Goal: Information Seeking & Learning: Learn about a topic

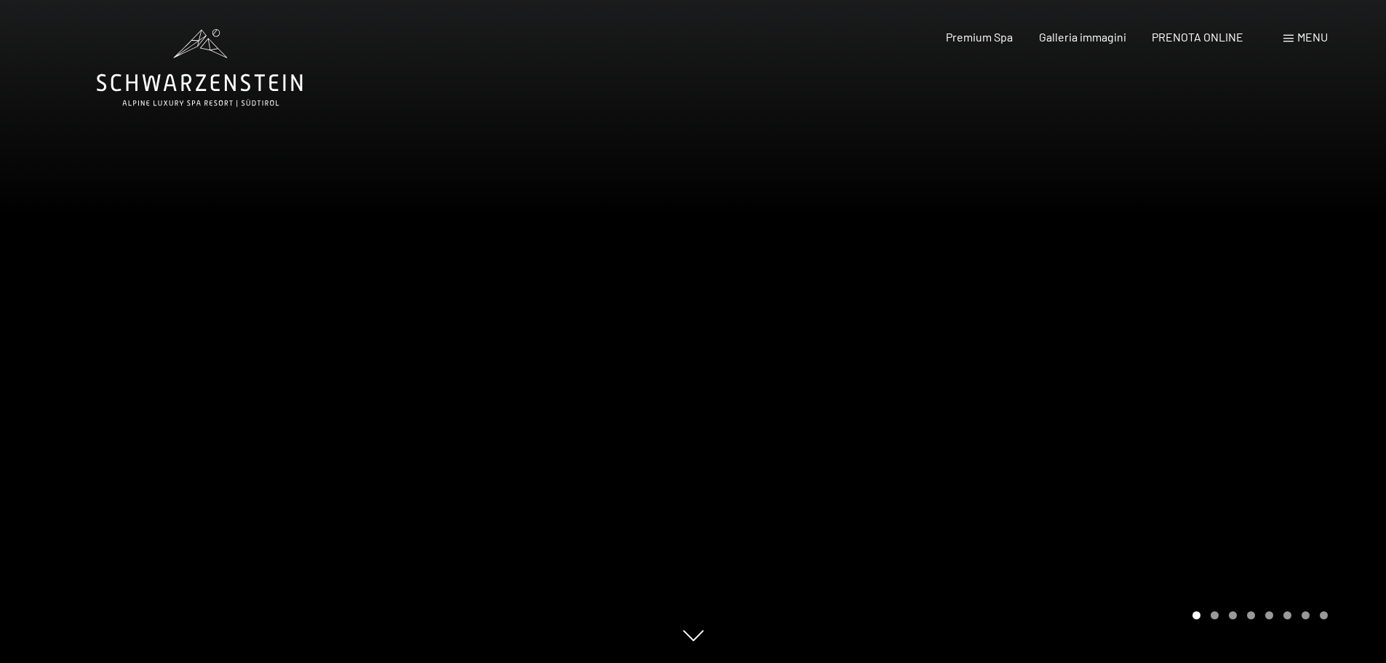
click at [214, 69] on icon at bounding box center [200, 68] width 206 height 78
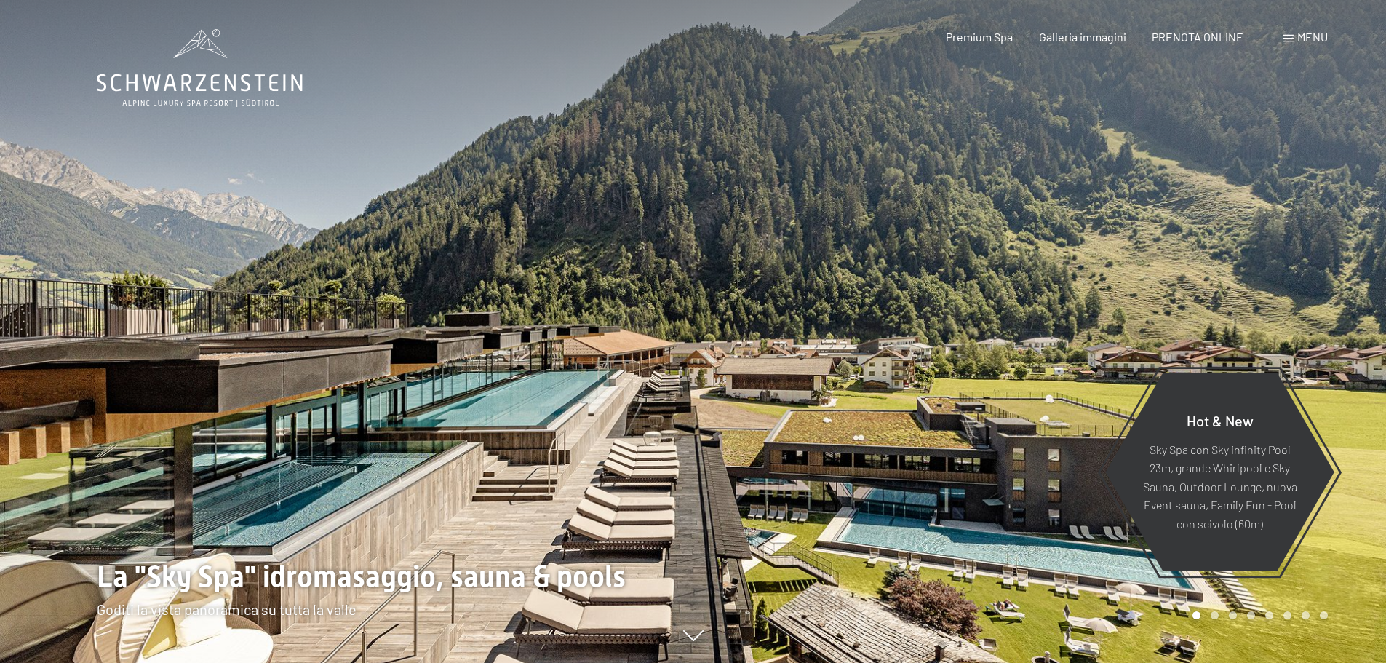
click at [1052, 258] on div at bounding box center [1039, 331] width 693 height 663
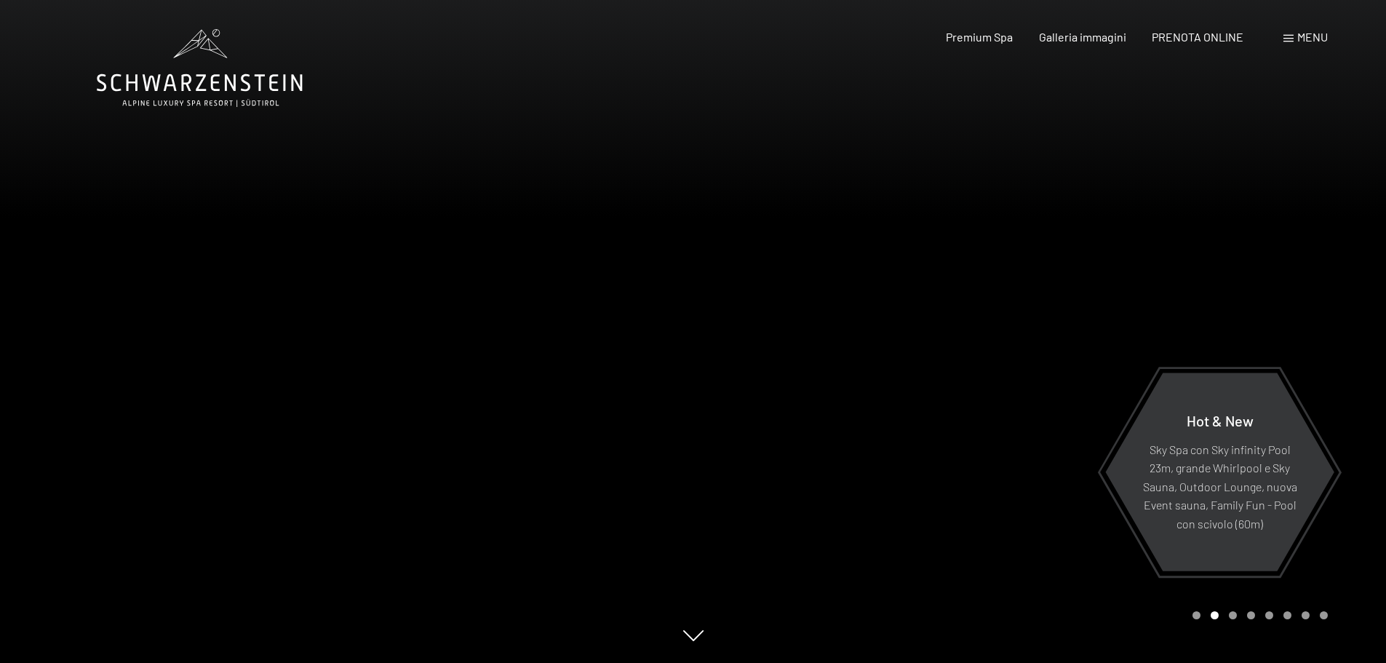
click at [1052, 258] on div at bounding box center [1039, 331] width 693 height 663
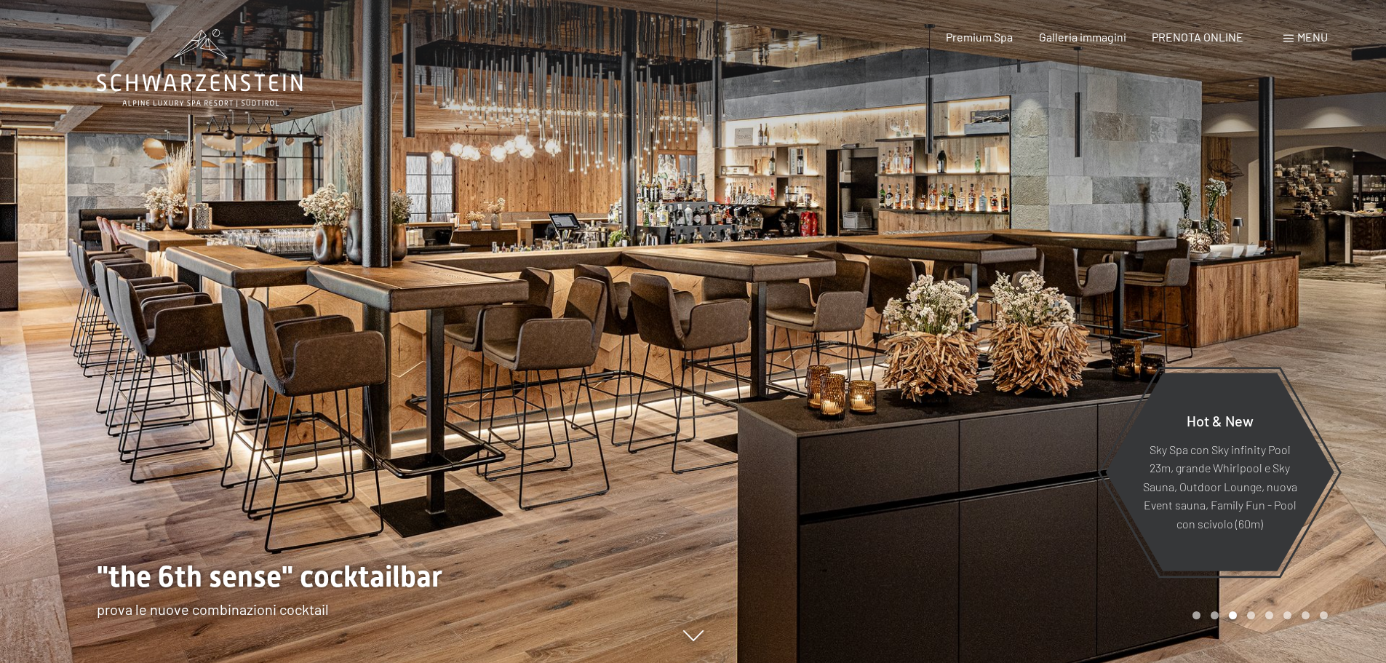
click at [1052, 258] on div at bounding box center [1039, 331] width 693 height 663
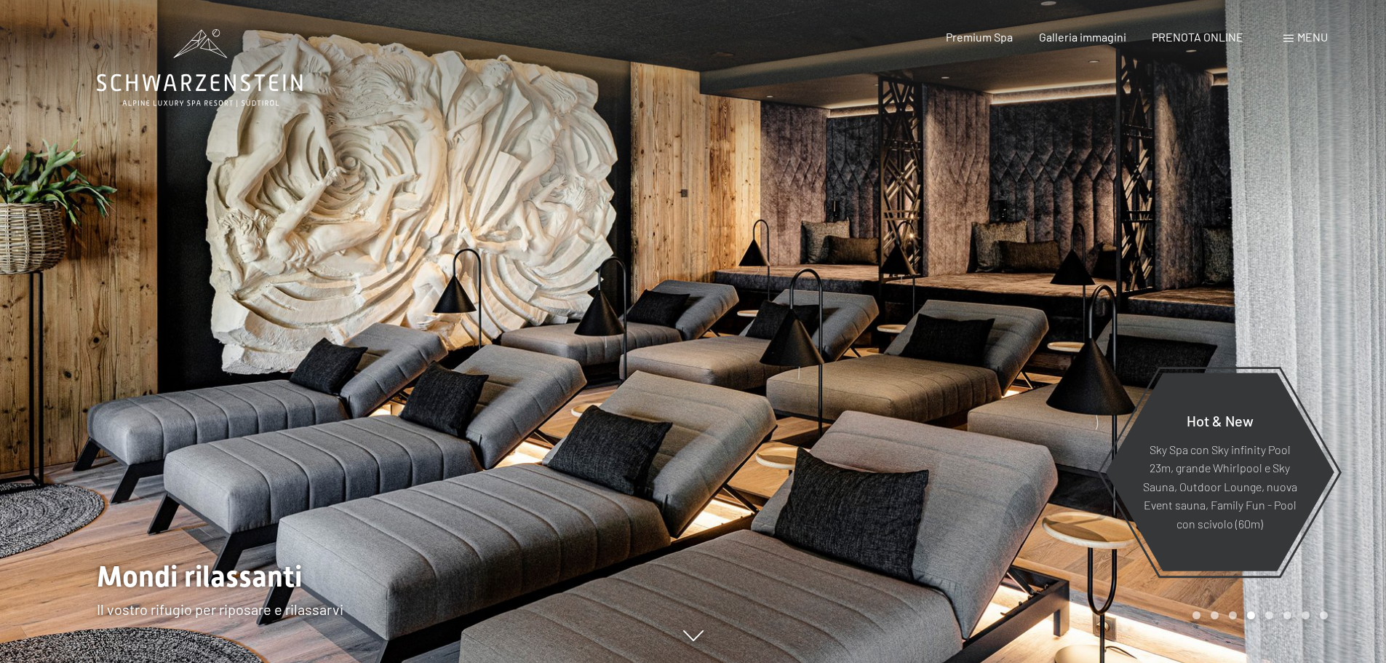
click at [1052, 258] on div at bounding box center [1039, 331] width 693 height 663
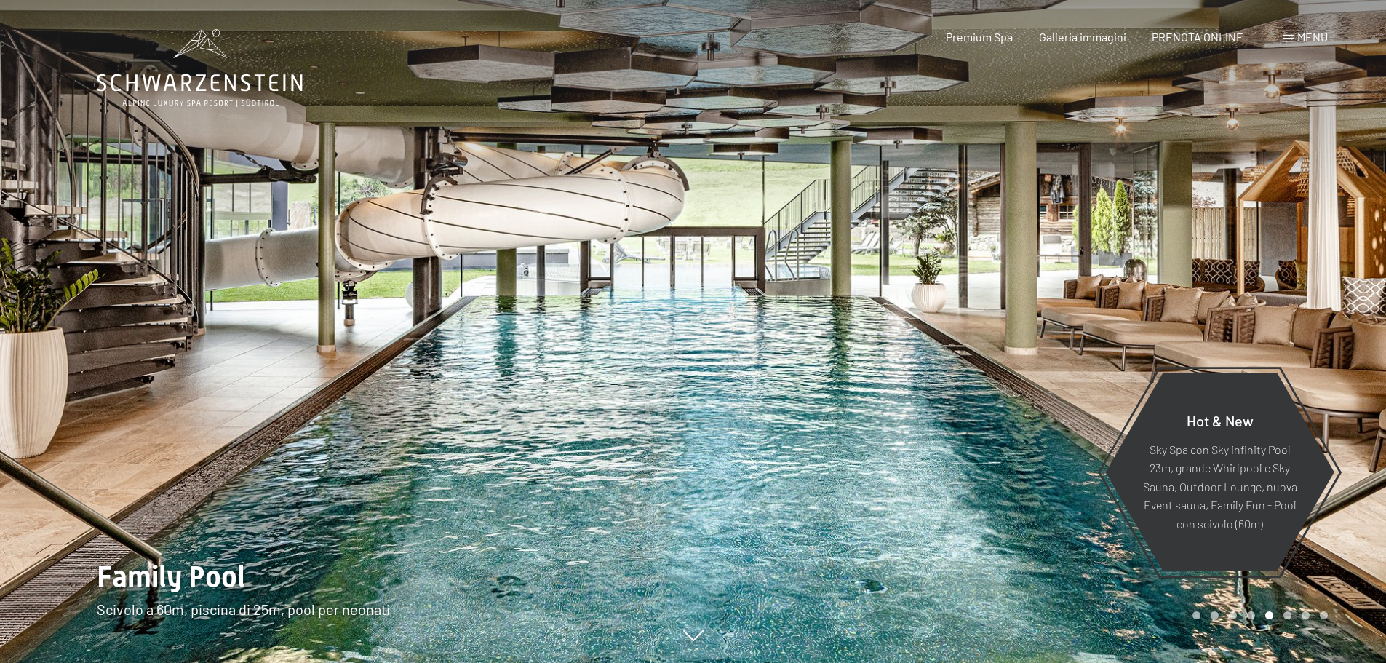
click at [1052, 258] on div at bounding box center [1039, 331] width 693 height 663
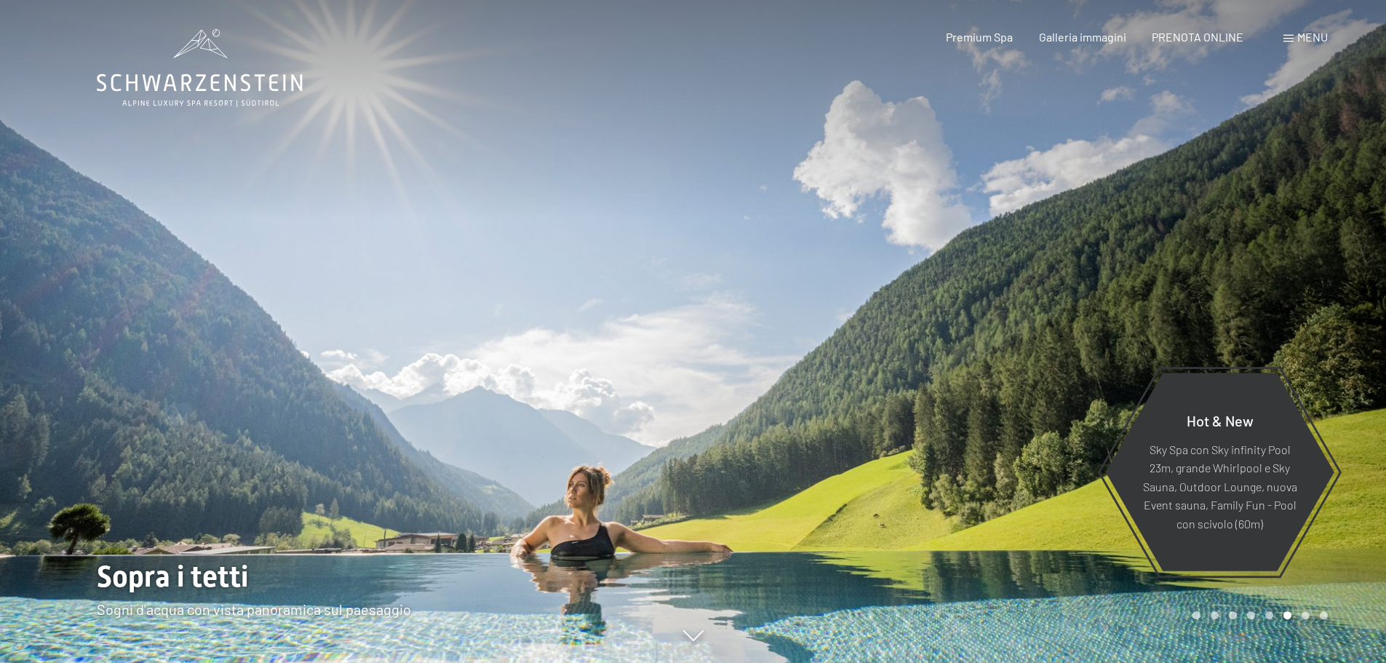
click at [1052, 258] on div at bounding box center [1039, 331] width 693 height 663
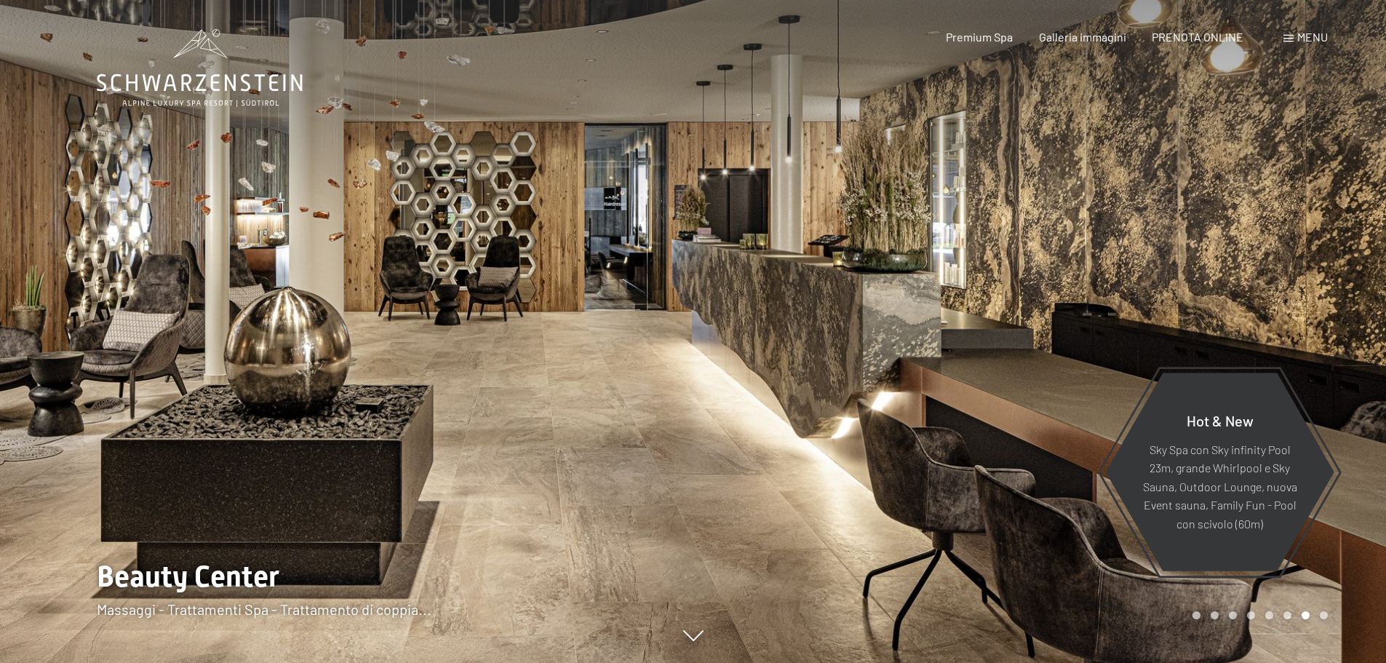
click at [1013, 212] on div at bounding box center [1039, 331] width 693 height 663
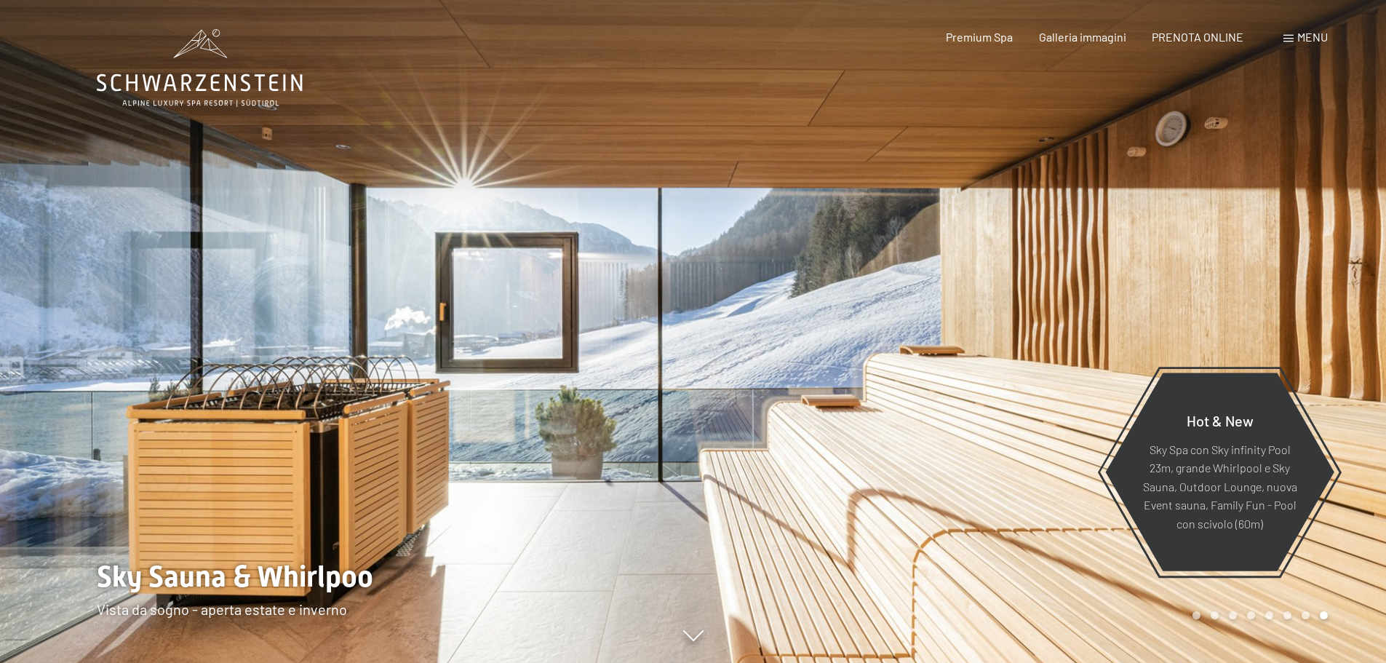
click at [1013, 212] on div at bounding box center [1039, 331] width 693 height 663
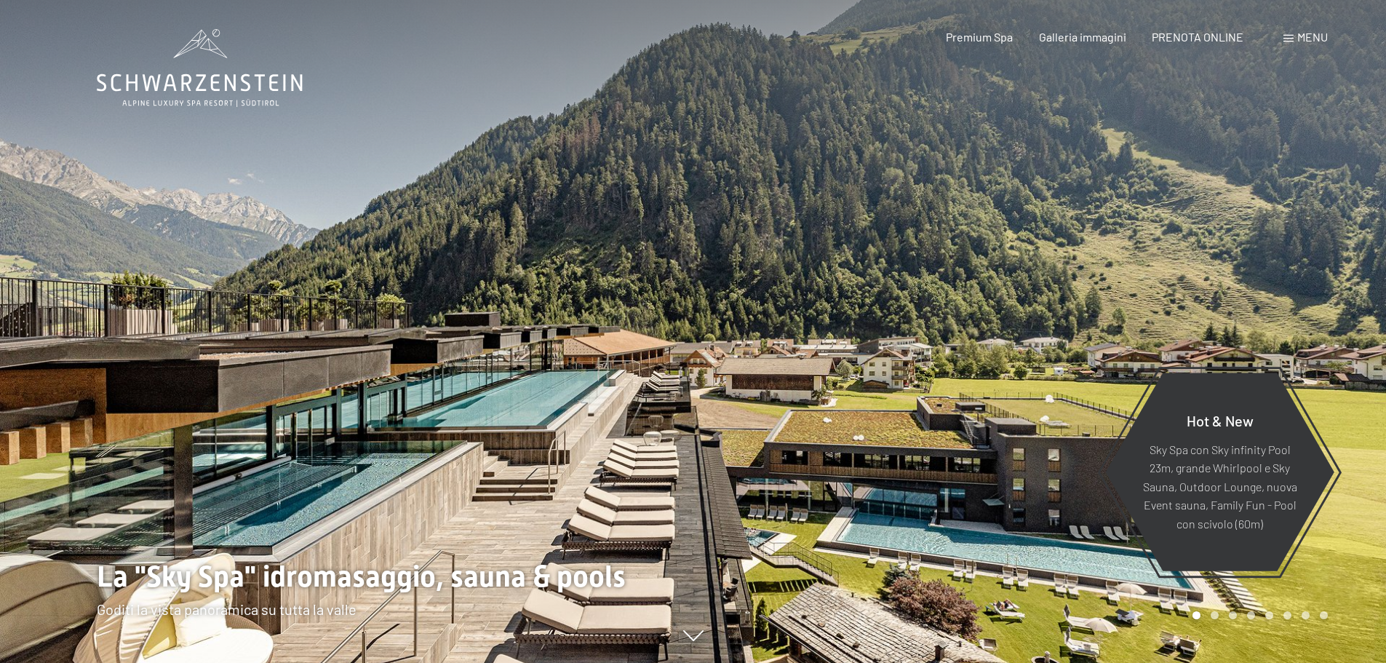
click at [1047, 175] on div at bounding box center [1039, 331] width 693 height 663
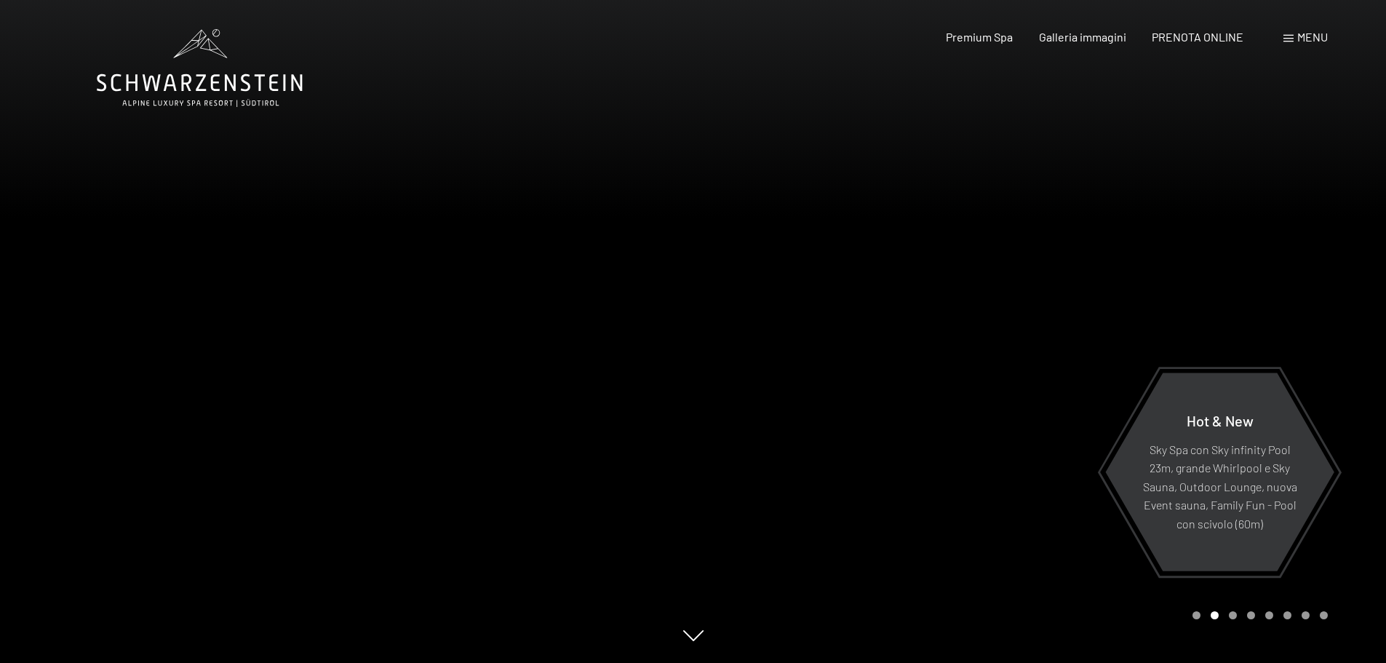
click at [1044, 183] on div at bounding box center [1039, 331] width 693 height 663
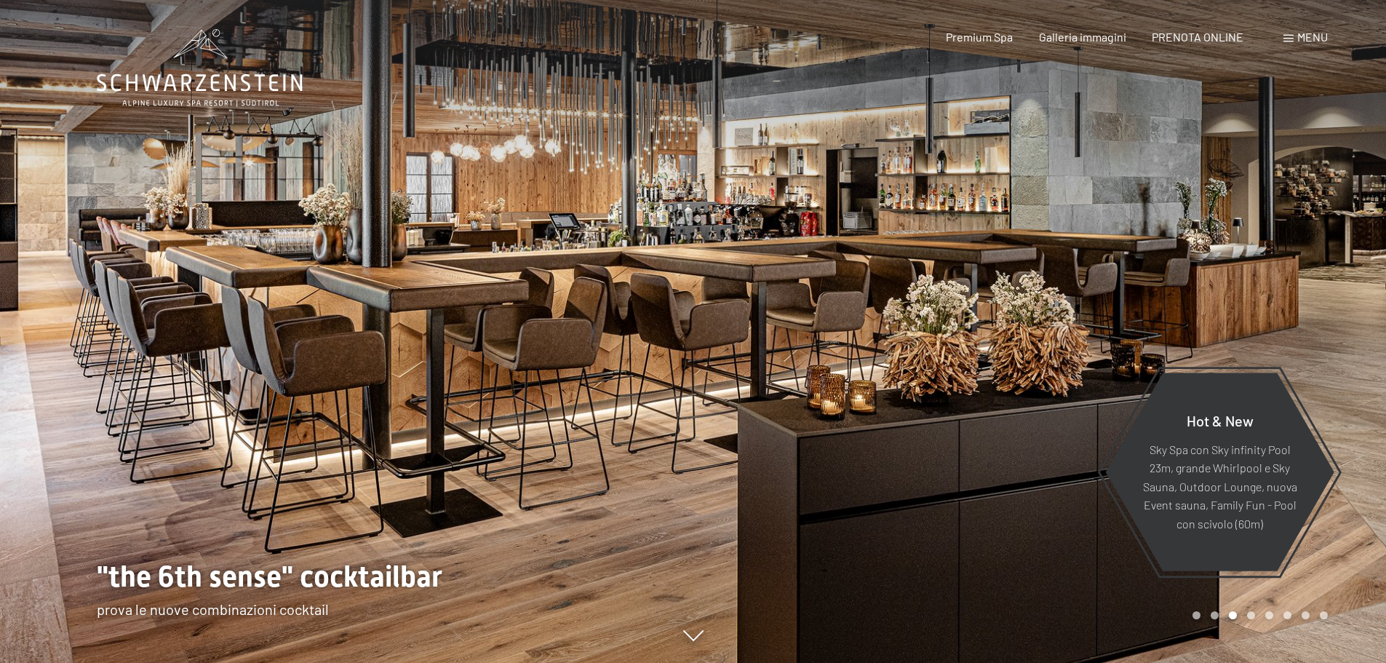
click at [1046, 176] on div at bounding box center [1039, 331] width 693 height 663
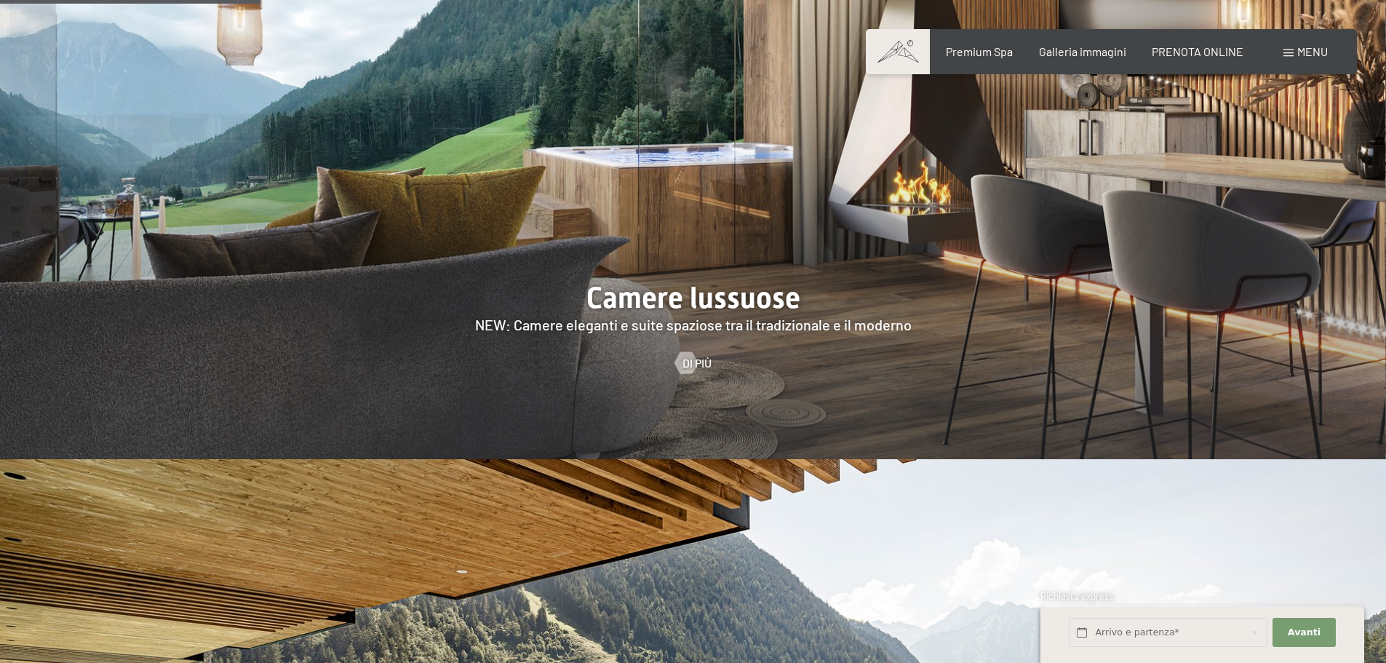
scroll to position [1746, 0]
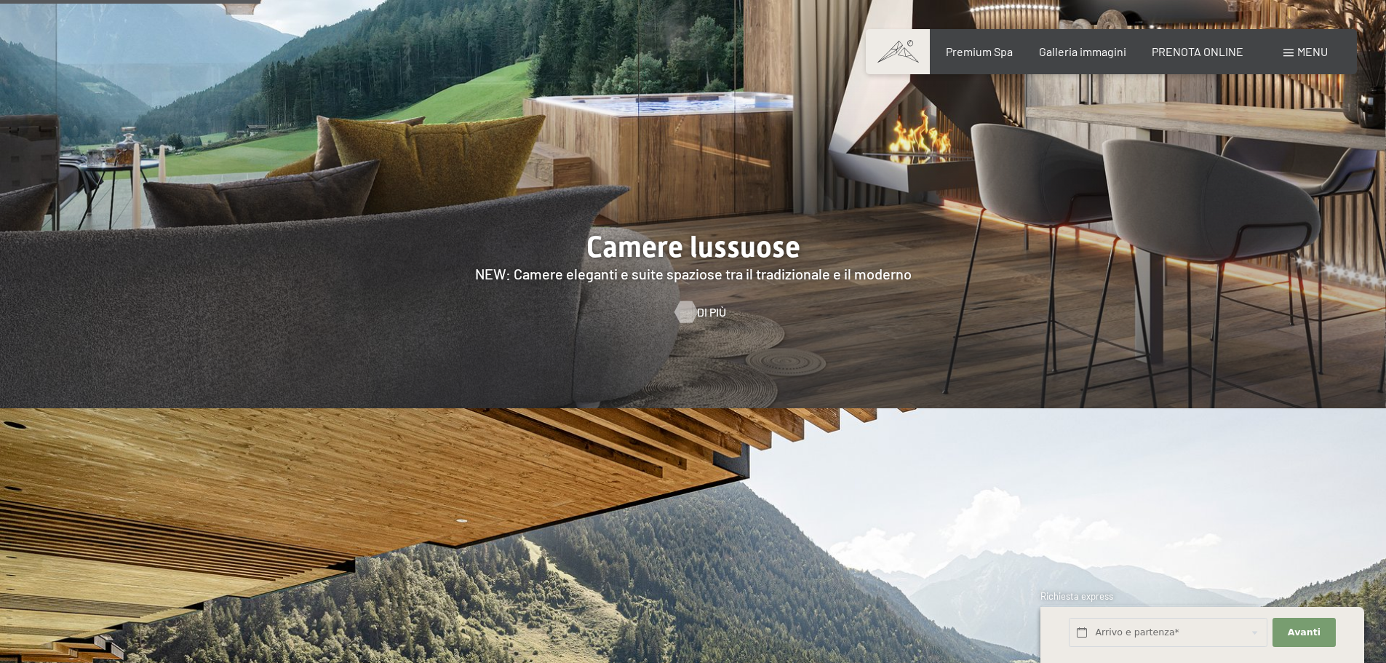
click at [688, 301] on div at bounding box center [686, 312] width 12 height 22
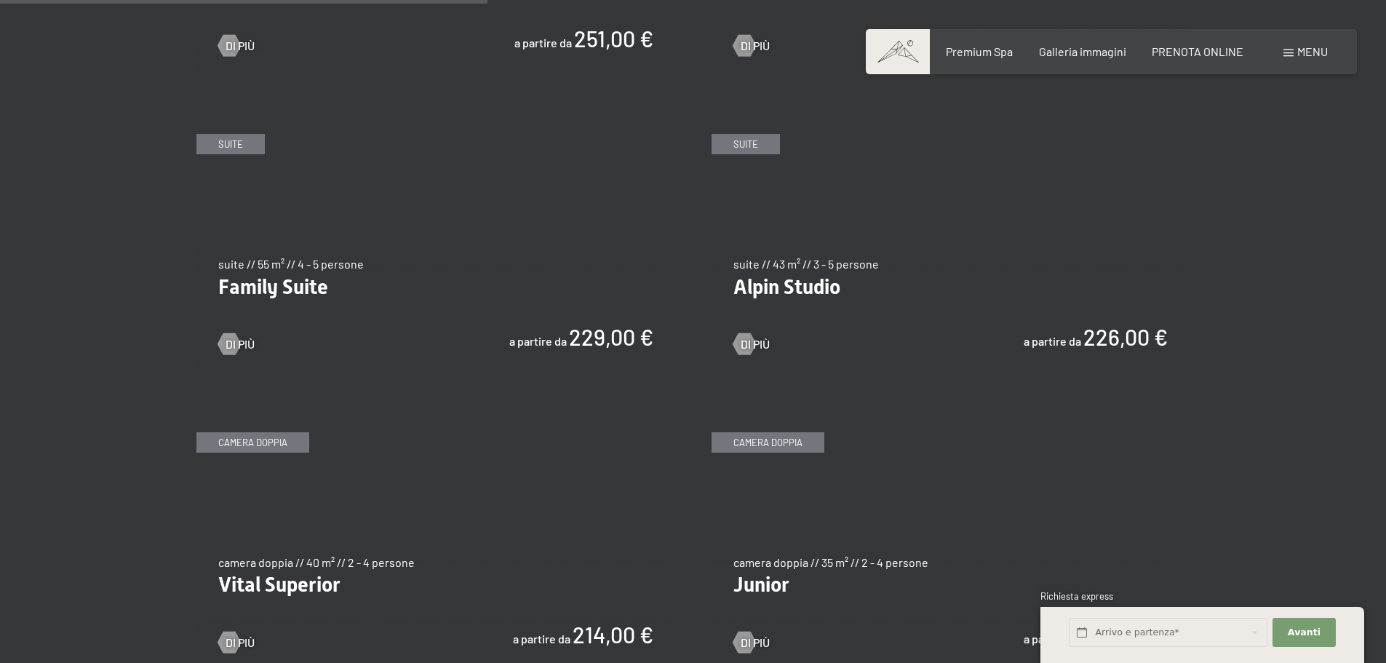
scroll to position [1455, 0]
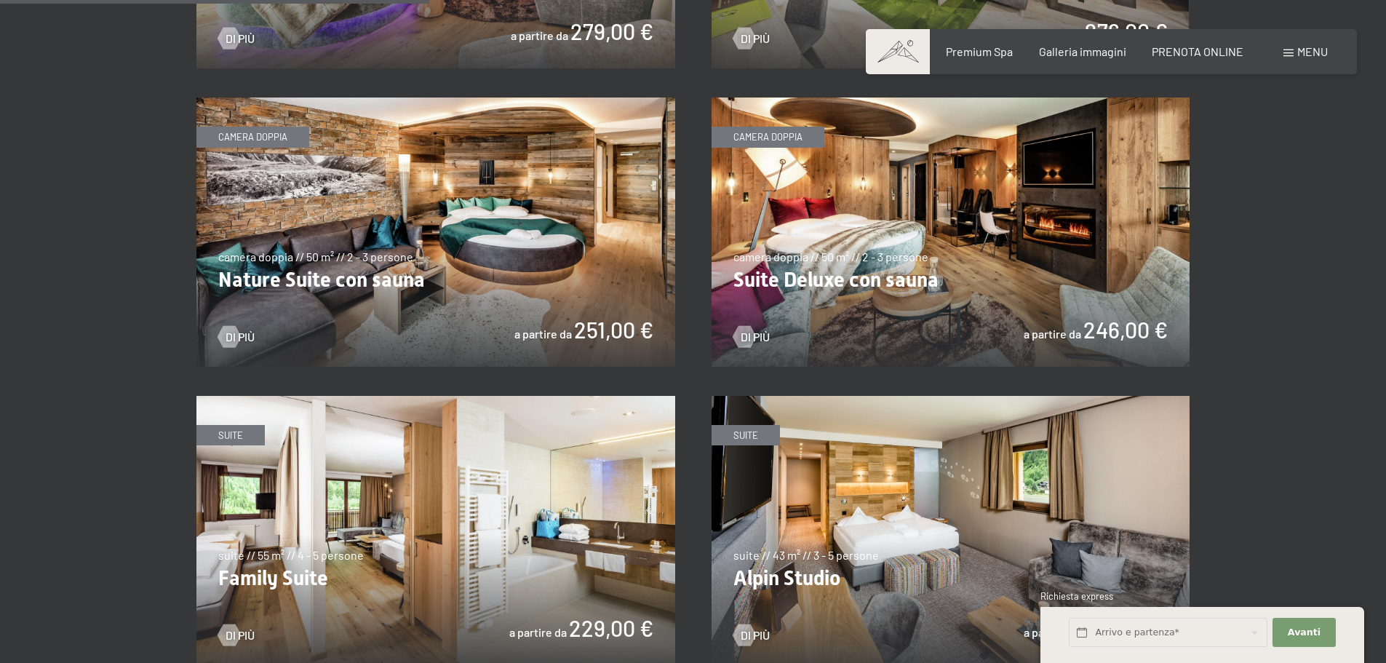
click at [948, 164] on img at bounding box center [951, 232] width 479 height 269
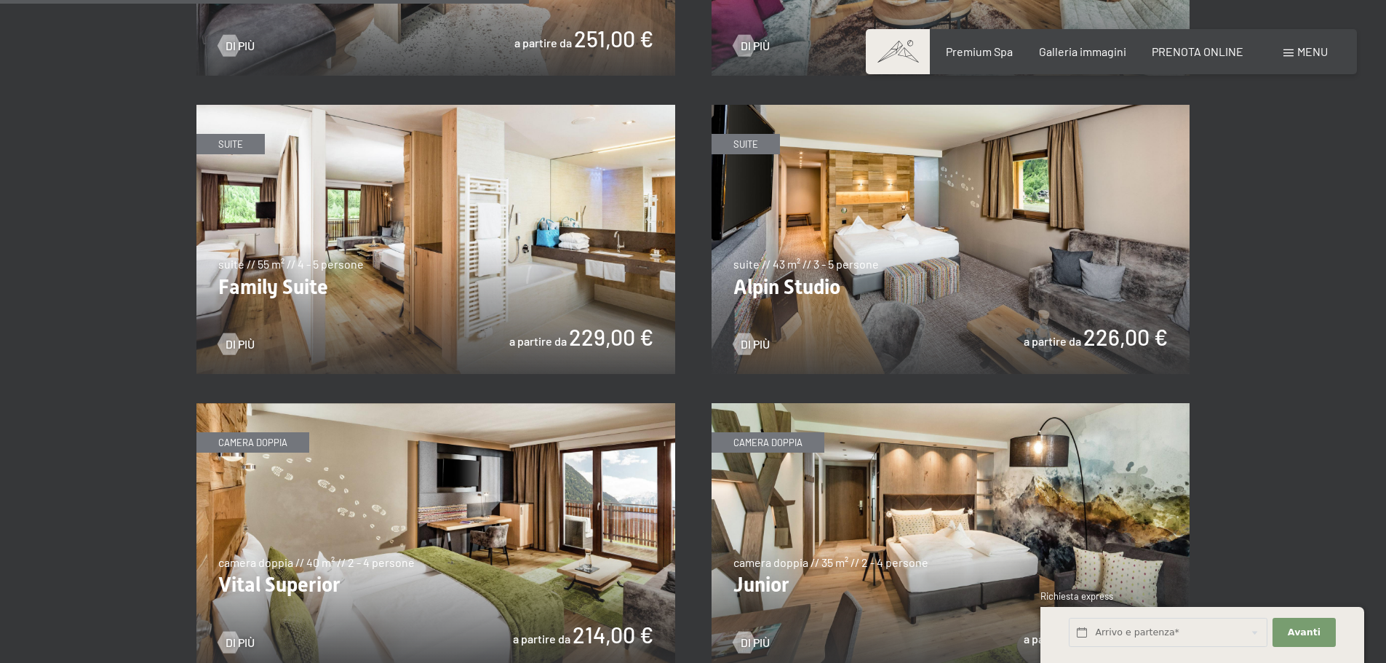
scroll to position [2038, 0]
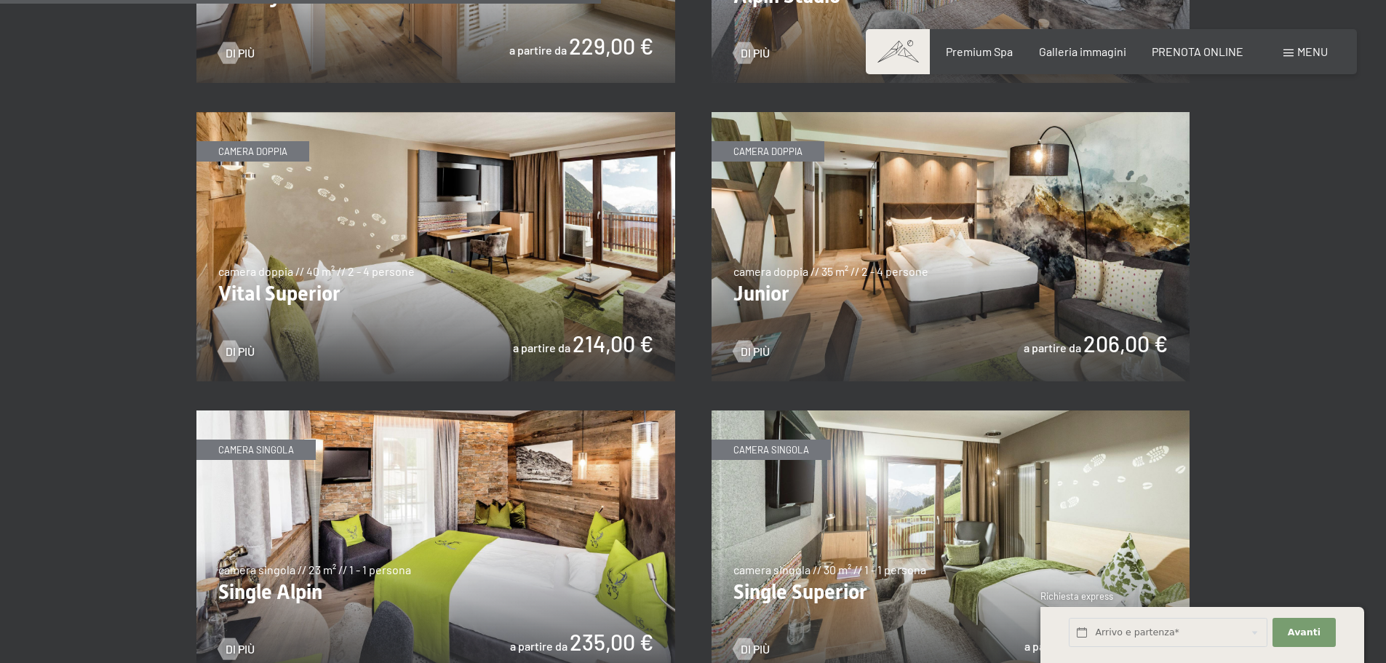
click at [579, 236] on img at bounding box center [435, 246] width 479 height 269
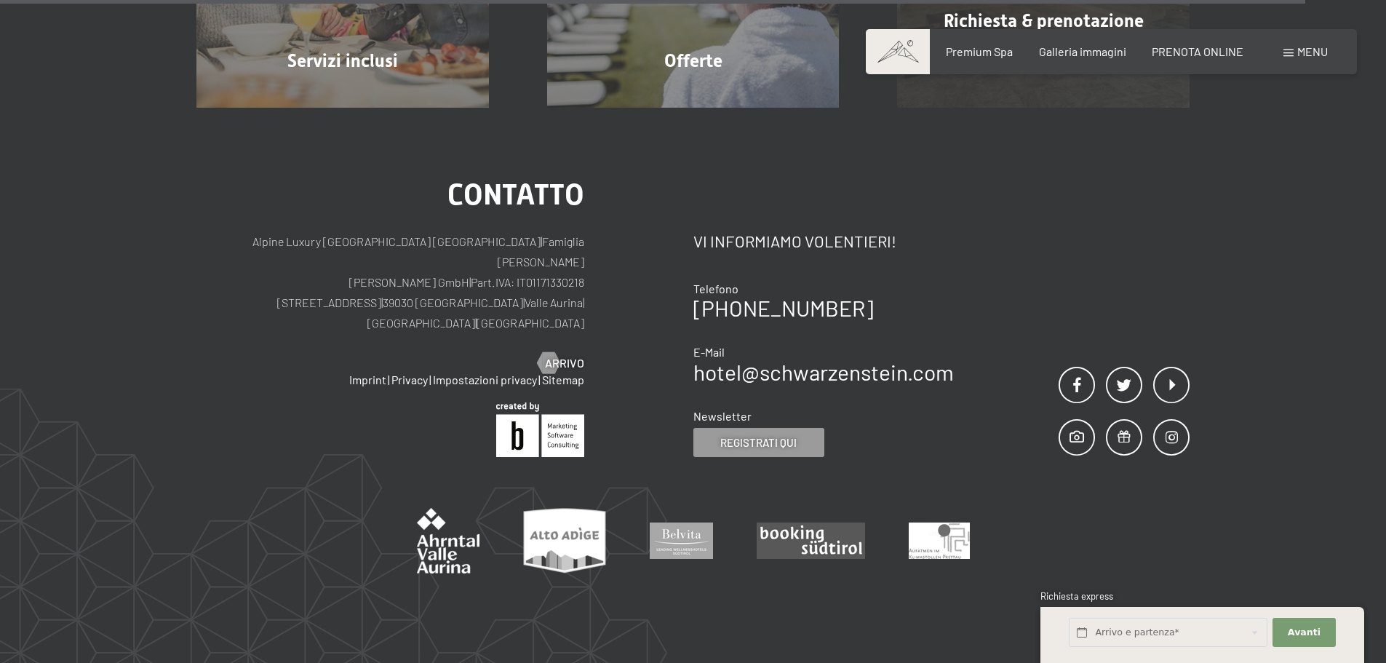
scroll to position [4657, 0]
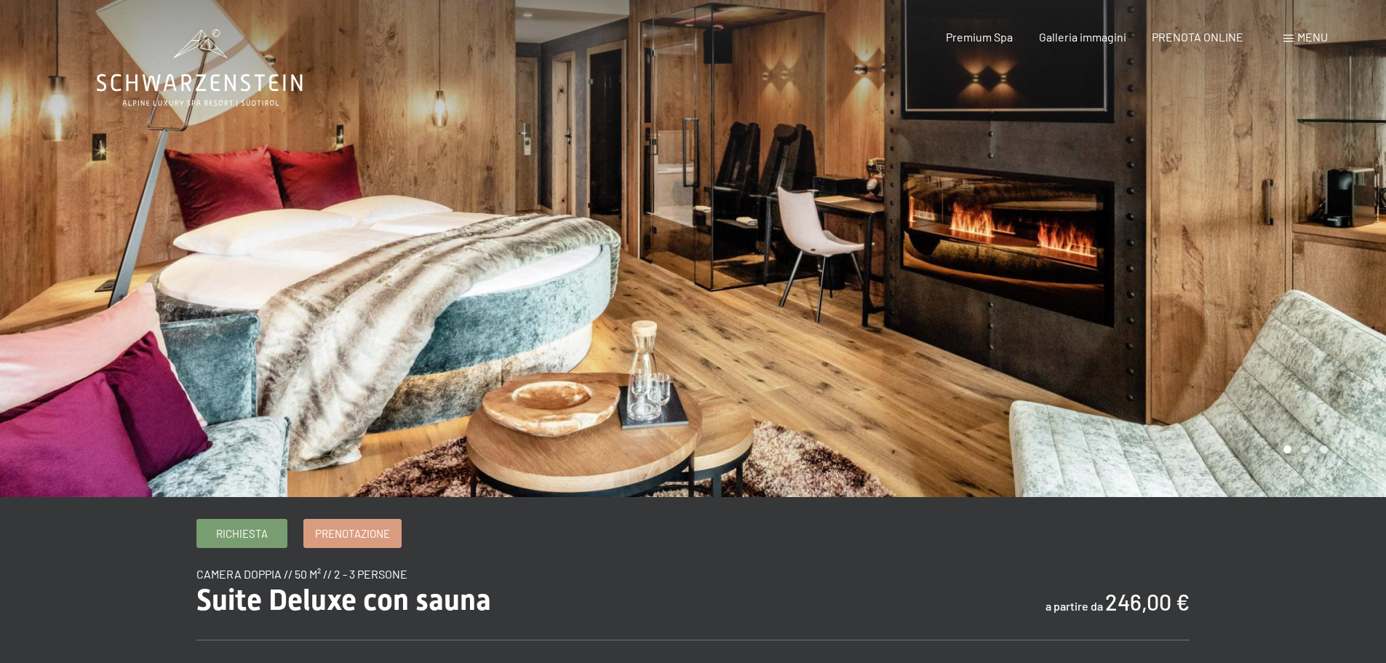
click at [964, 183] on div at bounding box center [1039, 248] width 693 height 497
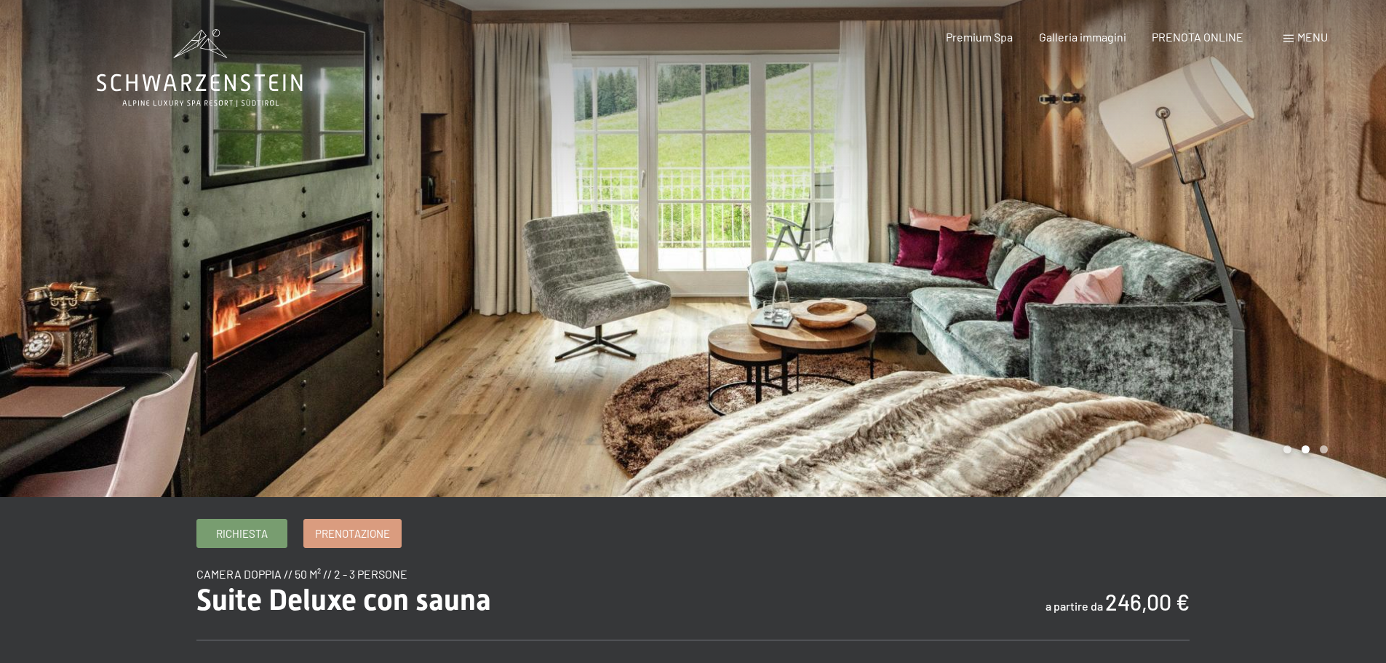
click at [964, 183] on div at bounding box center [1039, 248] width 693 height 497
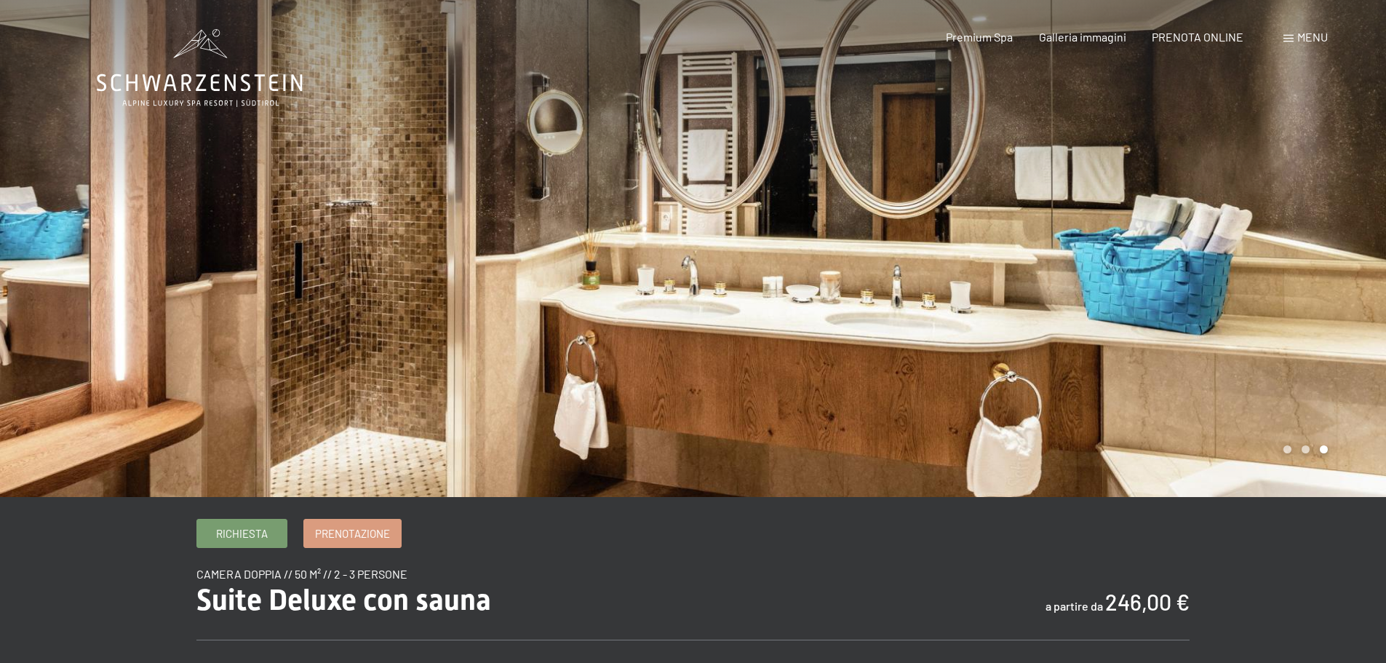
click at [964, 183] on div at bounding box center [1039, 248] width 693 height 497
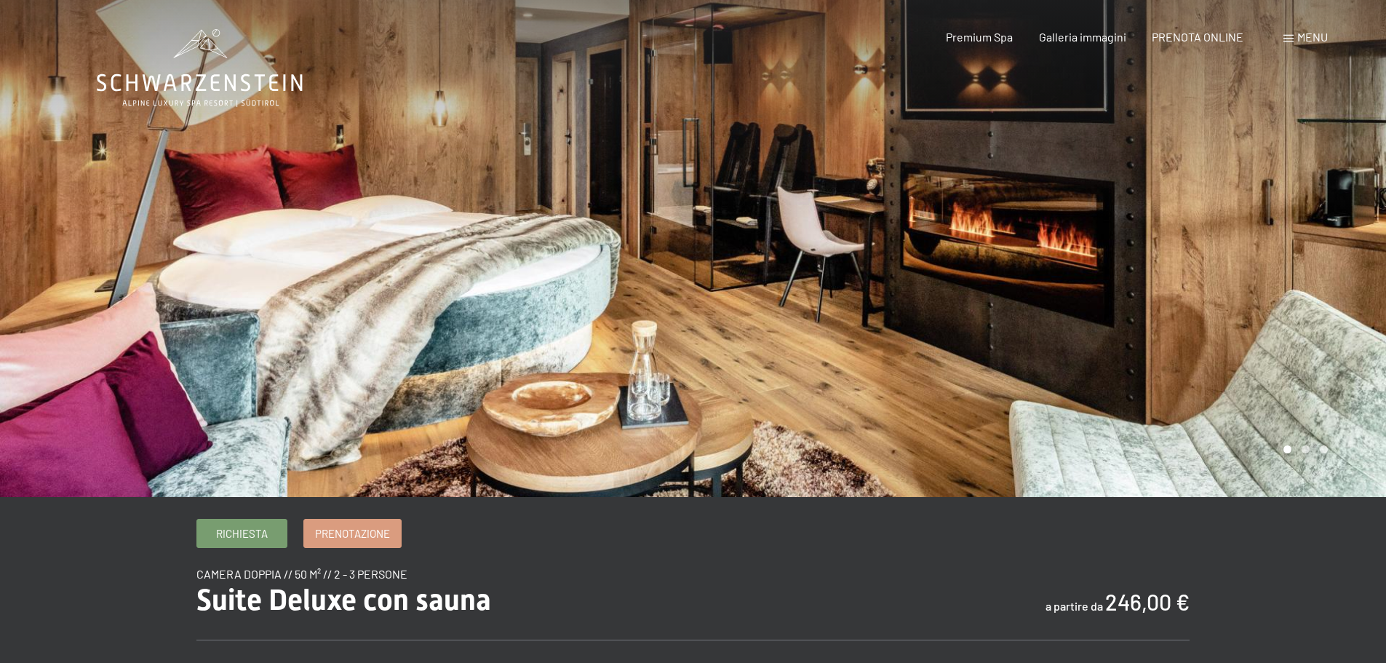
click at [964, 183] on div at bounding box center [1039, 248] width 693 height 497
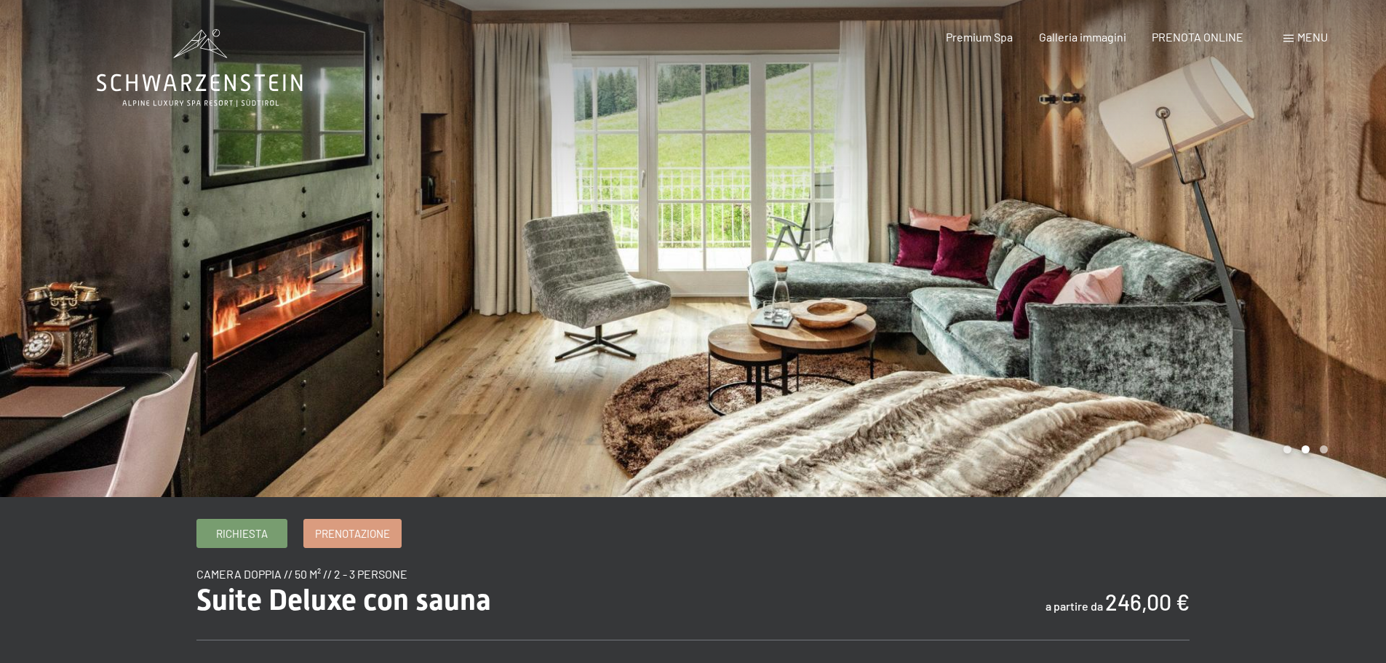
click at [964, 183] on div at bounding box center [1039, 248] width 693 height 497
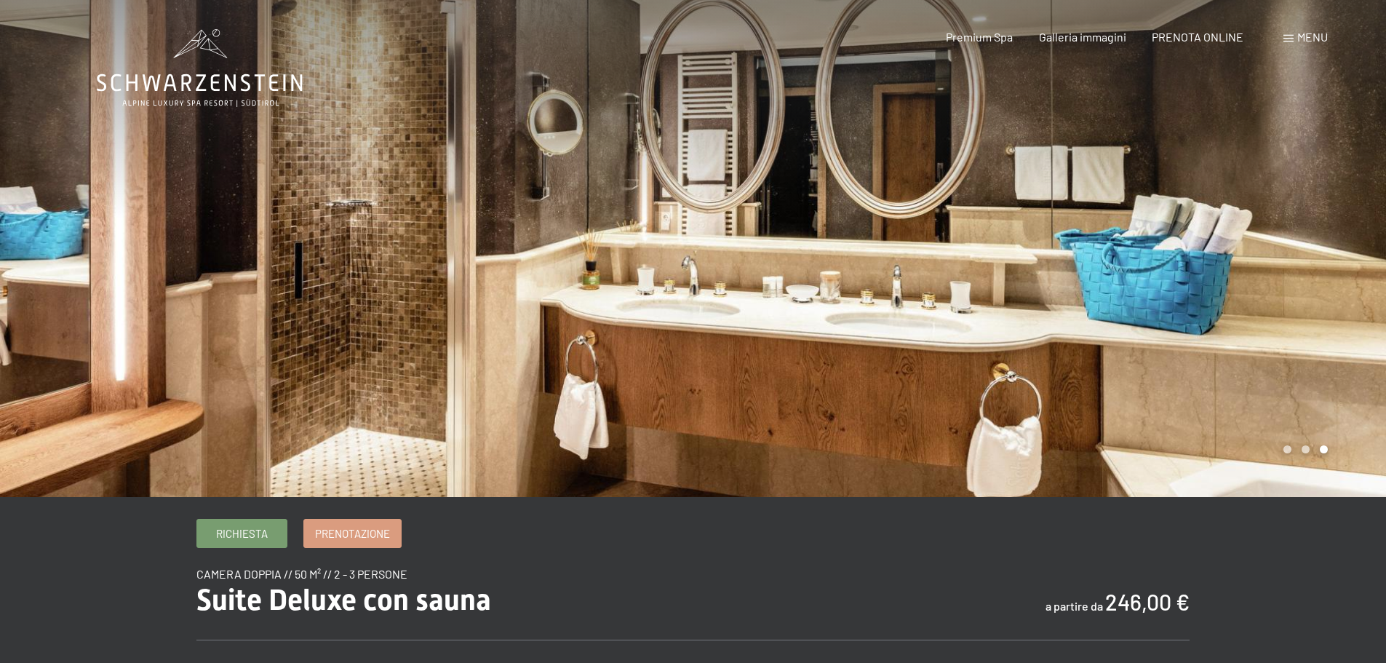
click at [964, 183] on div at bounding box center [1039, 248] width 693 height 497
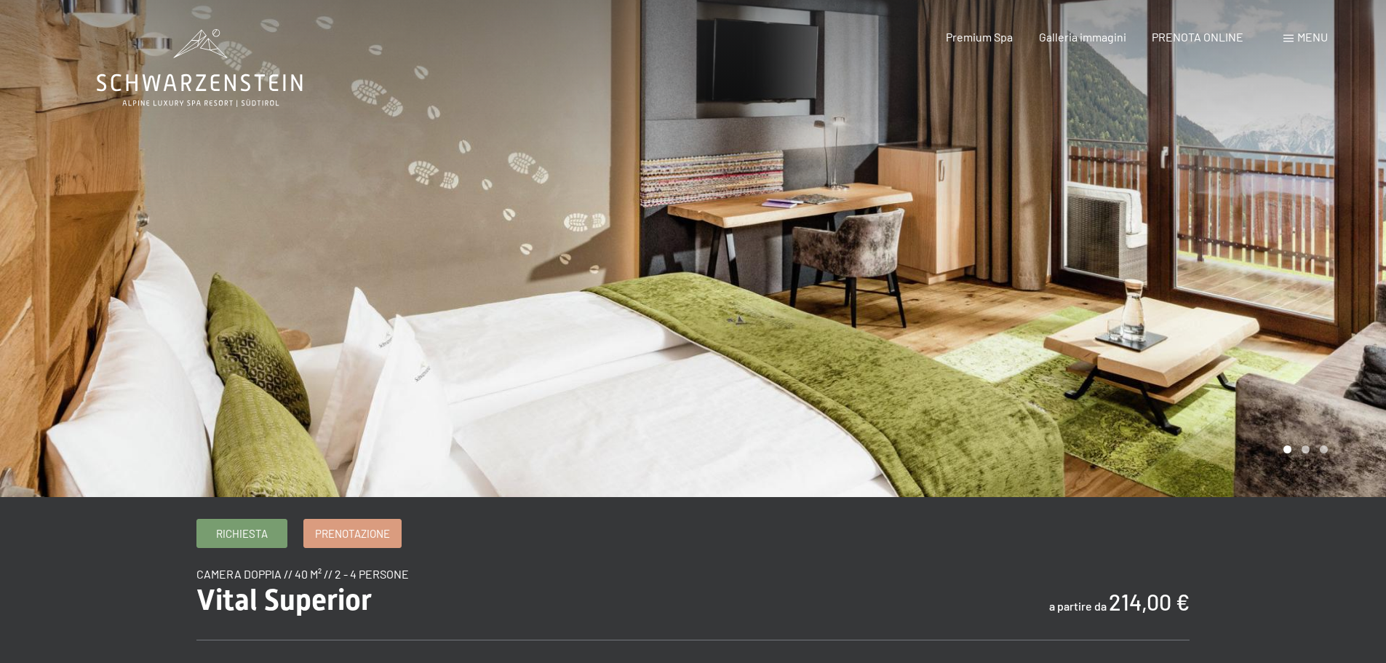
click at [1129, 255] on div at bounding box center [1039, 248] width 693 height 497
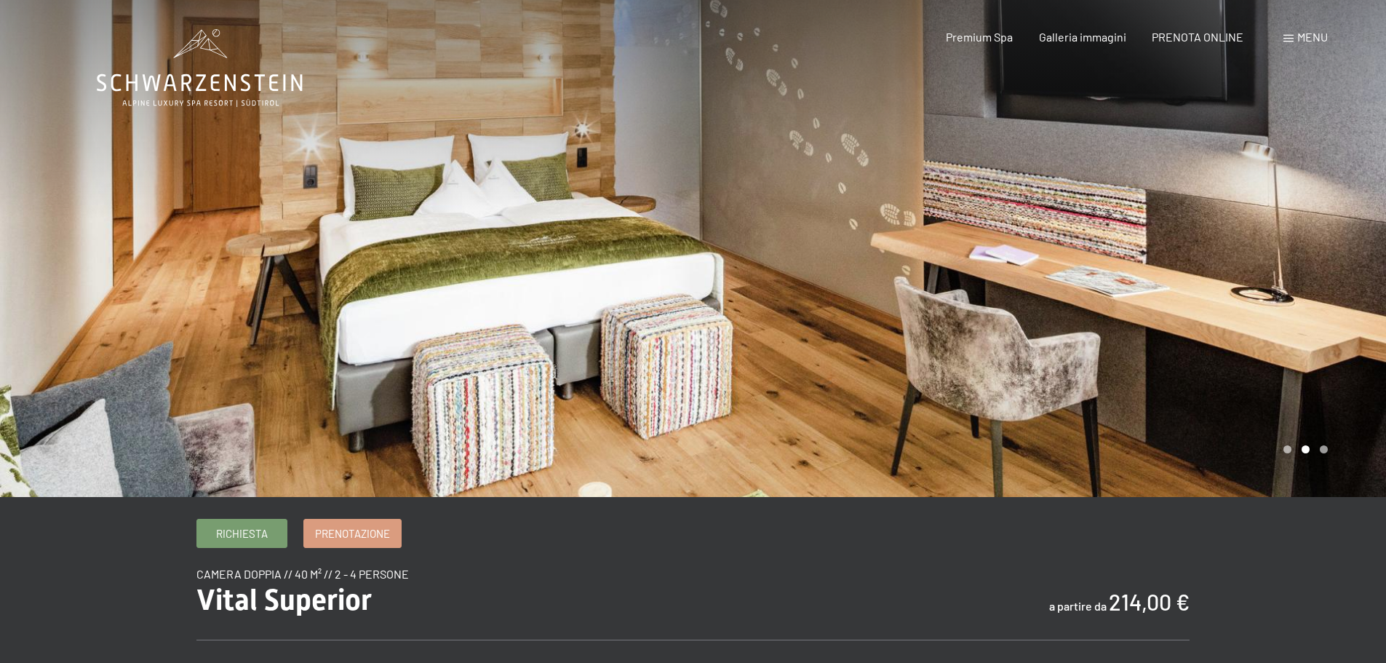
click at [1129, 255] on div at bounding box center [1039, 248] width 693 height 497
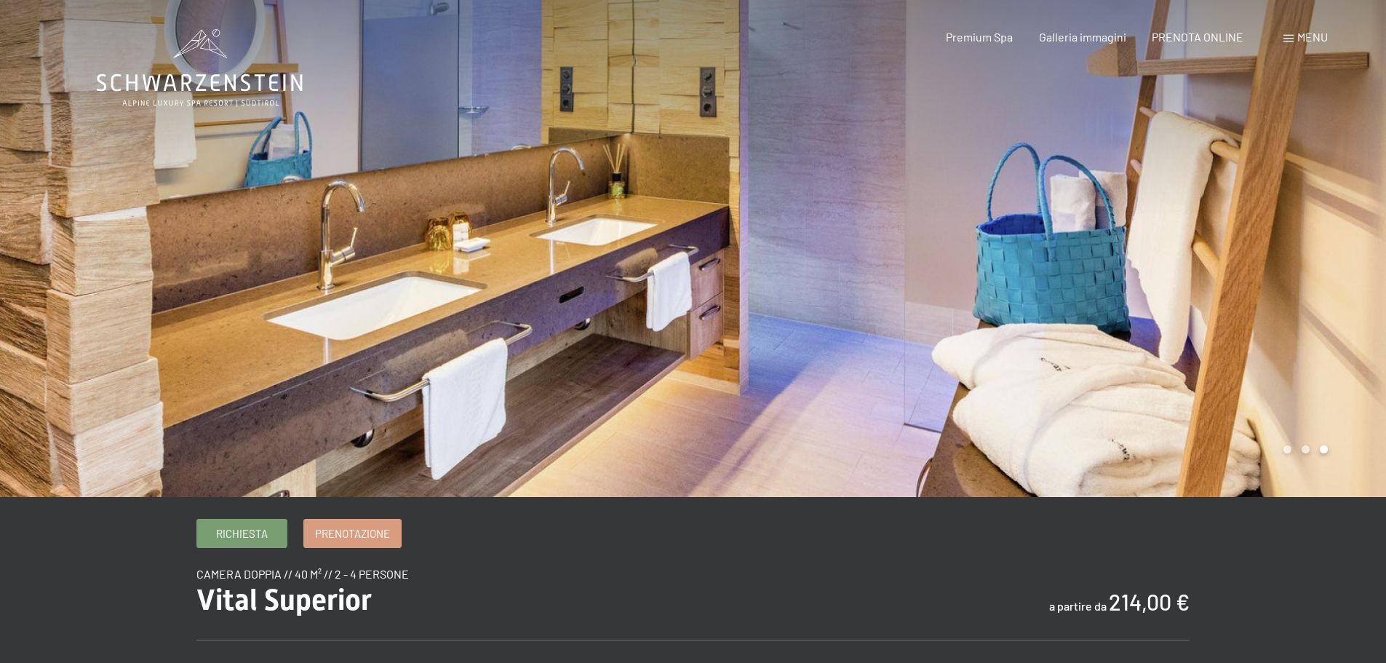
click at [1129, 255] on div at bounding box center [1039, 248] width 693 height 497
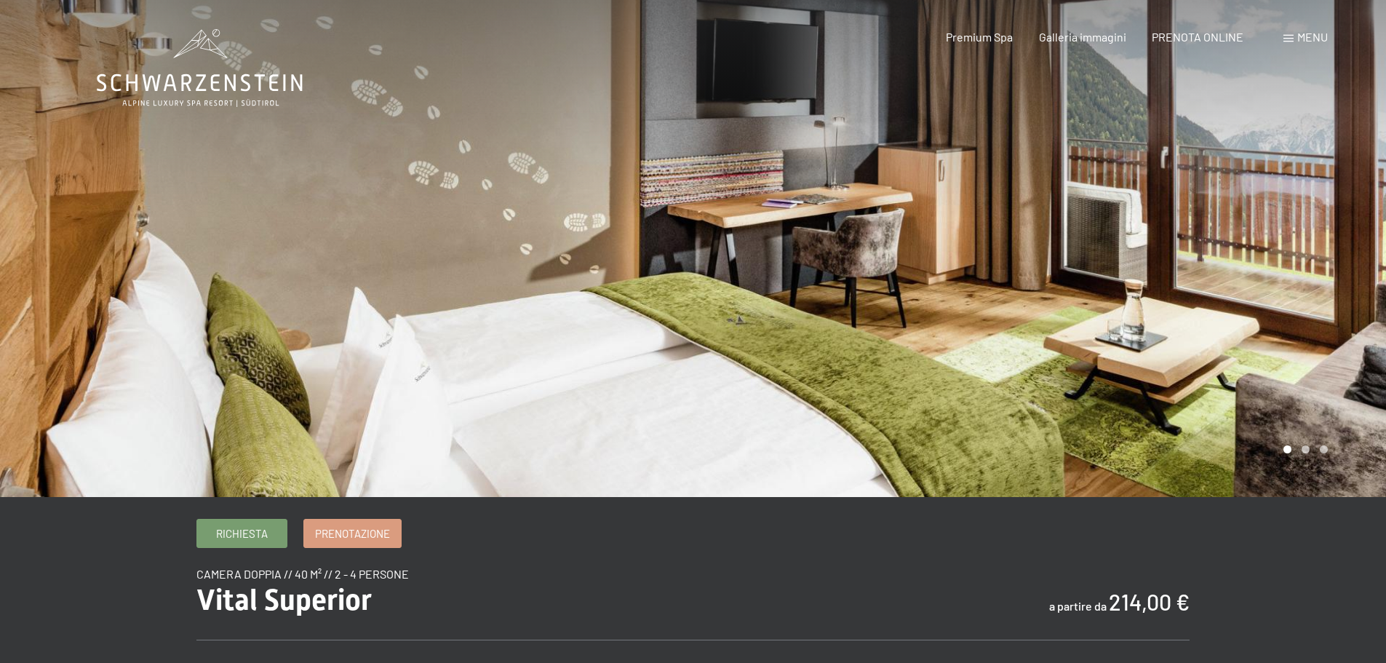
click at [1129, 255] on div at bounding box center [1039, 248] width 693 height 497
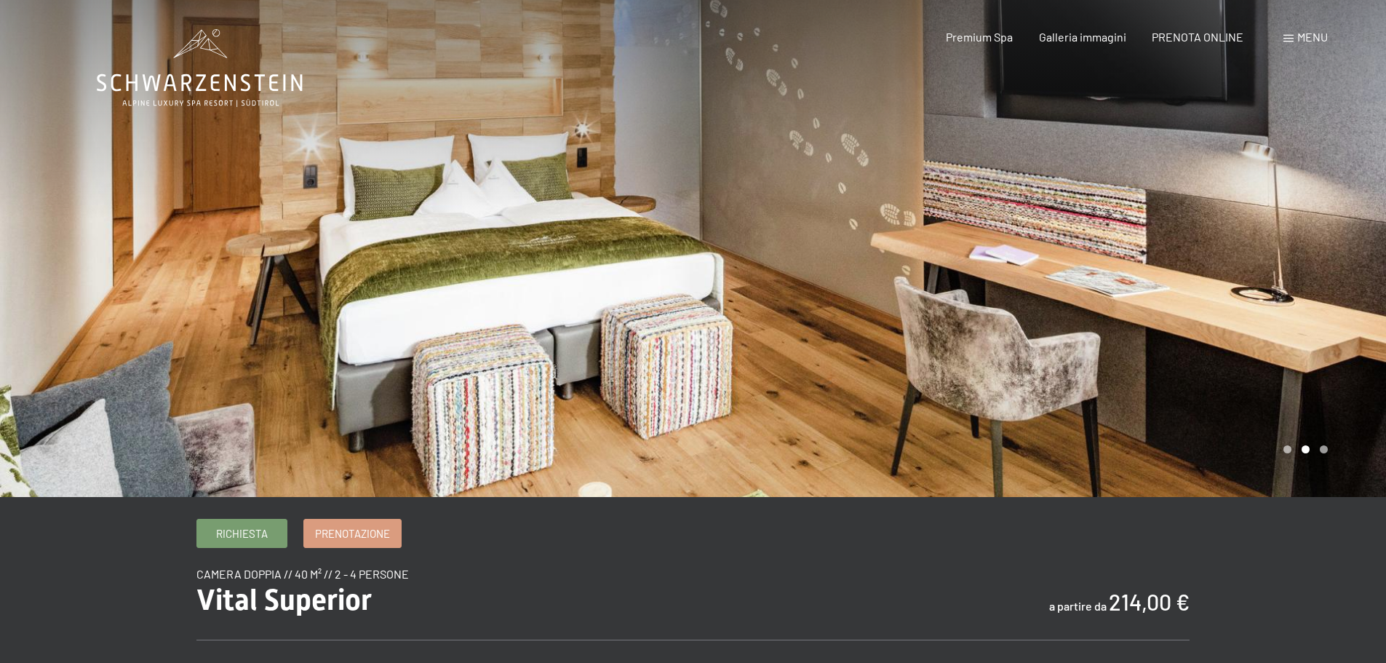
click at [1129, 255] on div at bounding box center [1039, 248] width 693 height 497
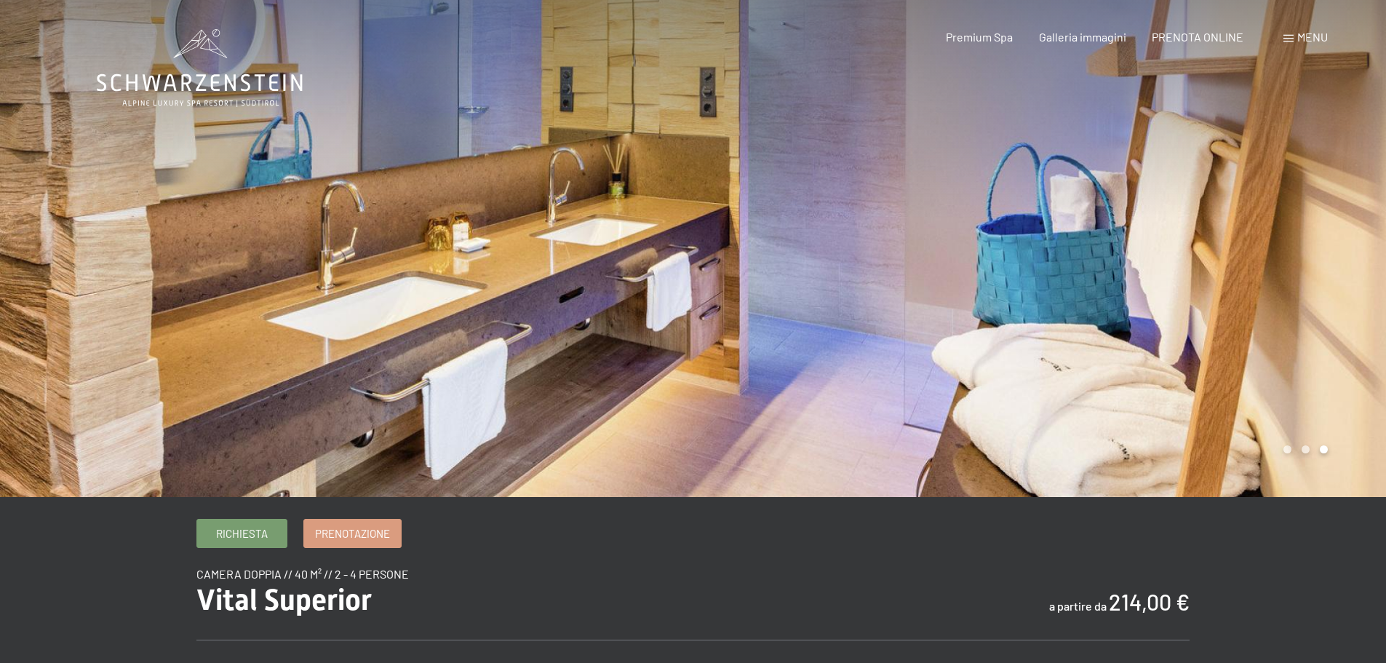
click at [1129, 255] on div at bounding box center [1039, 248] width 693 height 497
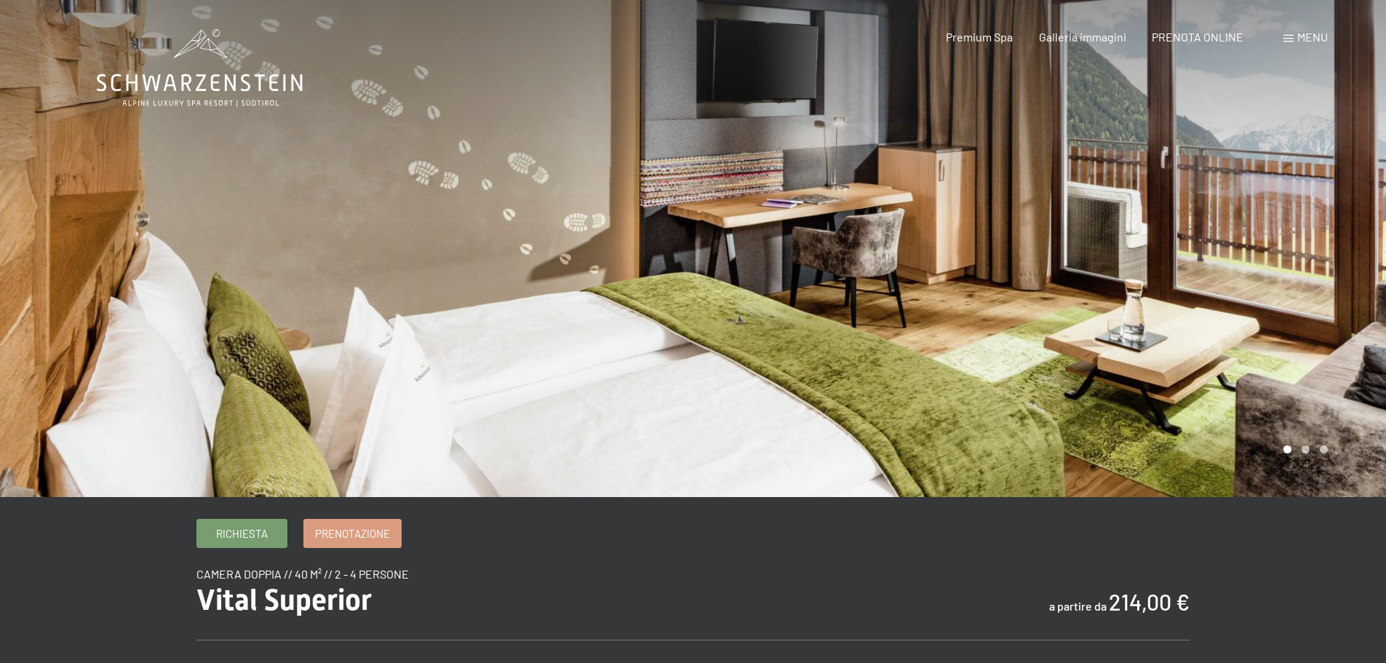
click at [1129, 255] on div at bounding box center [1039, 248] width 693 height 497
